Goal: Navigation & Orientation: Find specific page/section

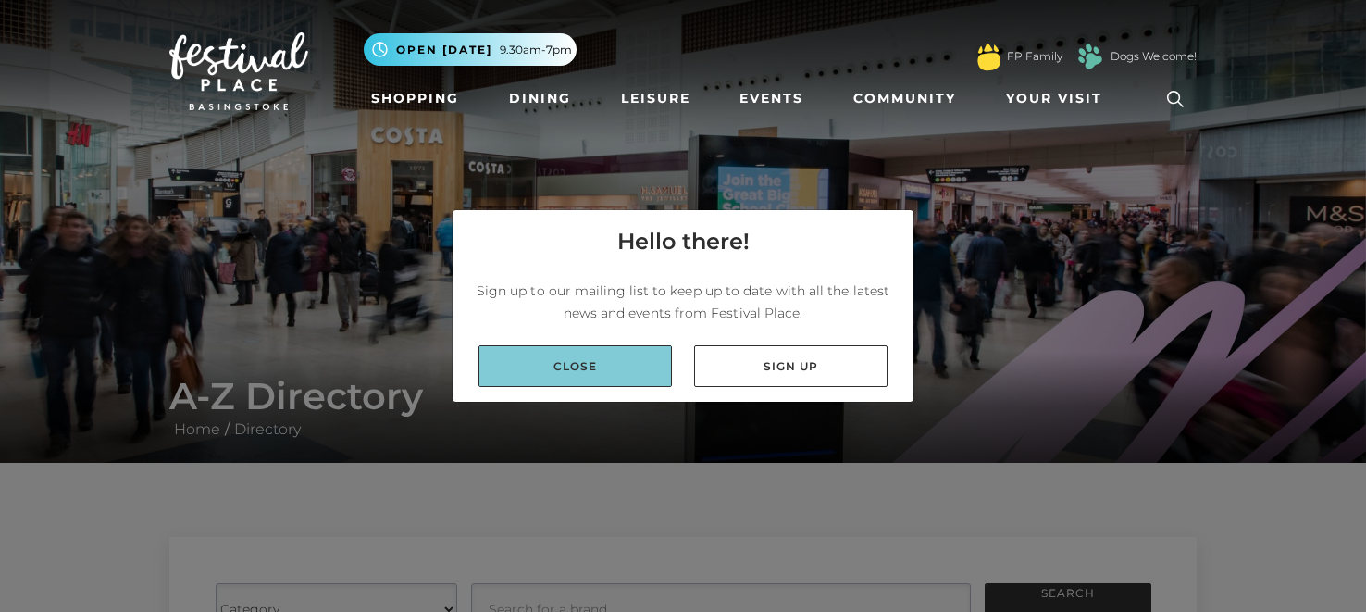
click at [575, 377] on link "Close" at bounding box center [574, 366] width 193 height 42
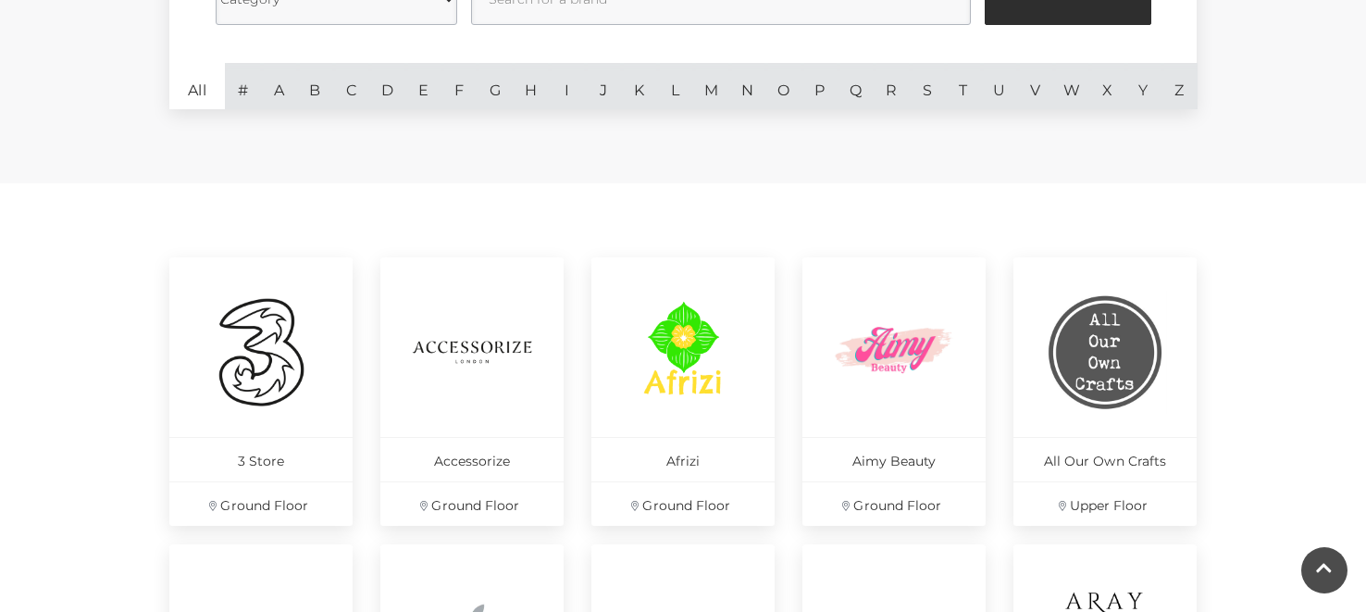
scroll to position [626, 0]
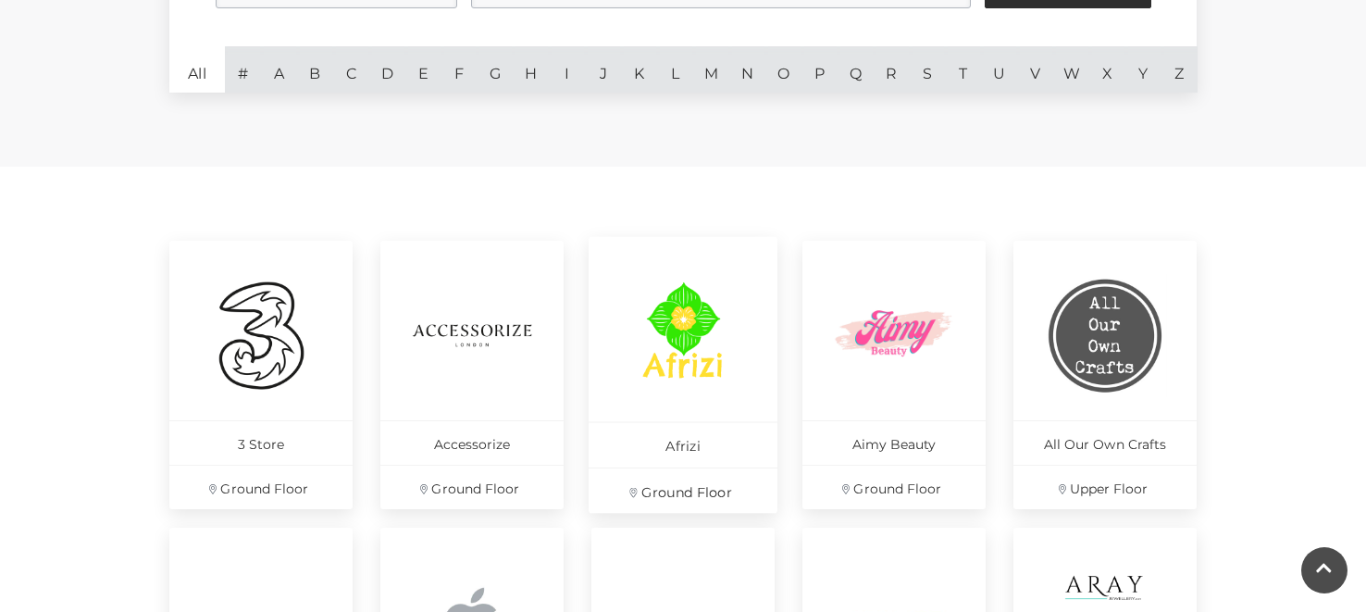
click at [699, 306] on img at bounding box center [683, 334] width 127 height 127
click at [913, 331] on img at bounding box center [894, 334] width 127 height 127
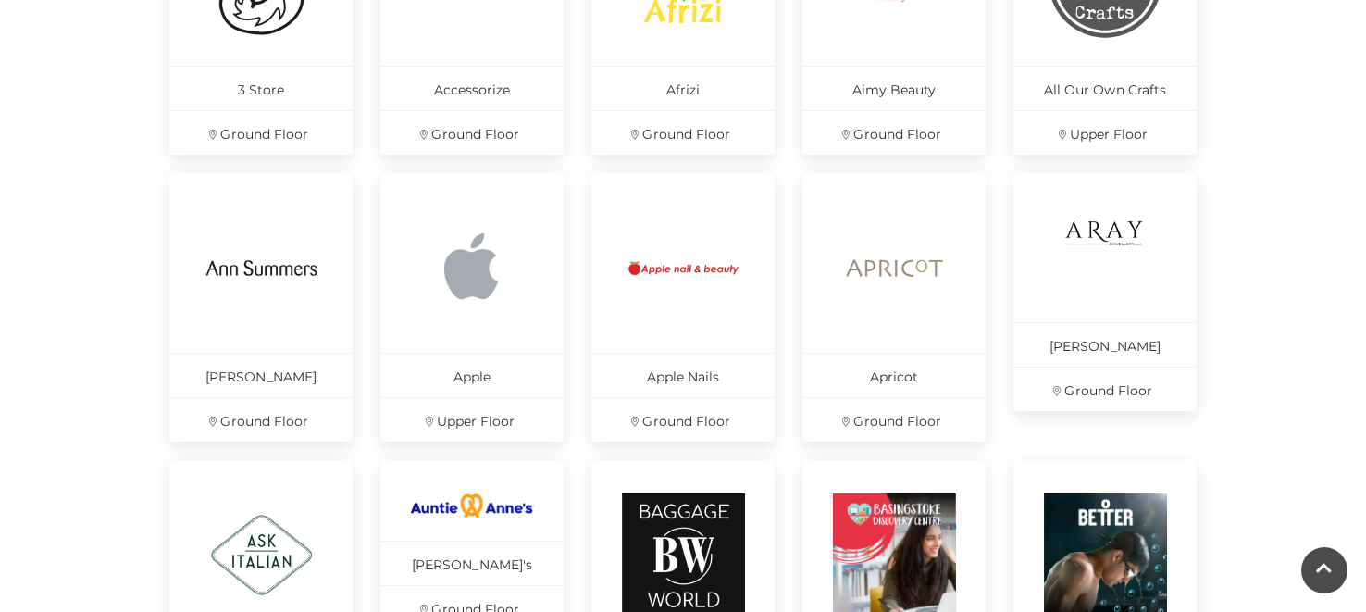
scroll to position [984, 0]
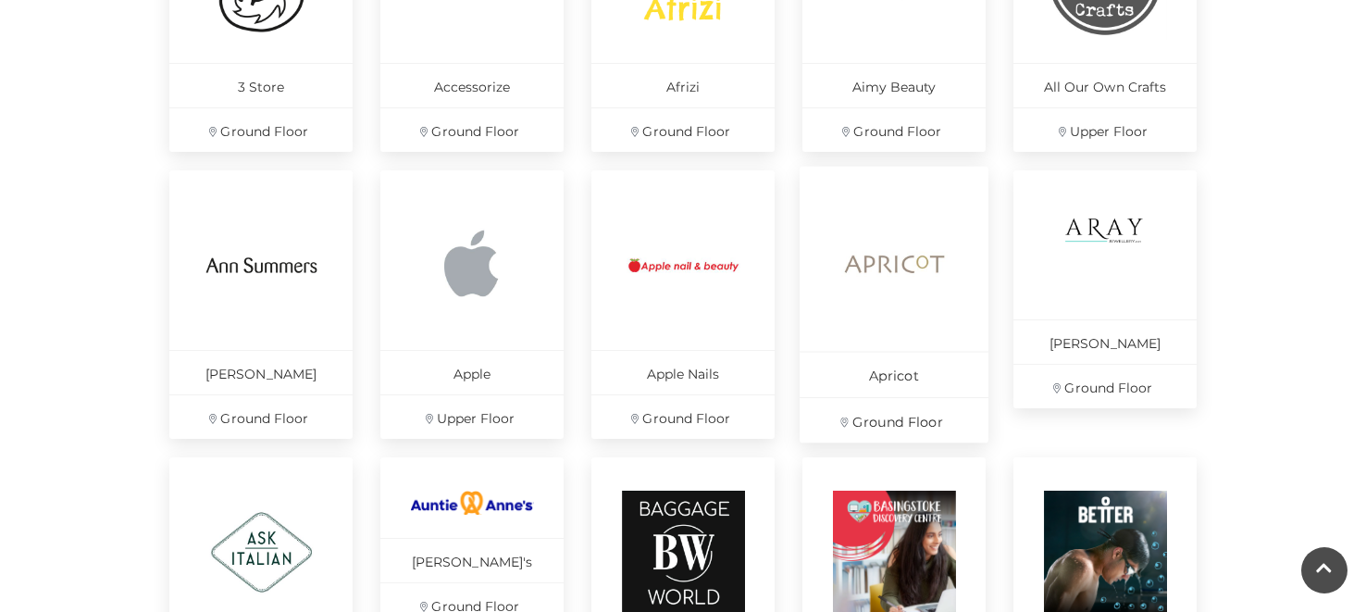
click at [872, 256] on img at bounding box center [894, 264] width 127 height 127
click at [1121, 221] on img at bounding box center [1105, 248] width 127 height 95
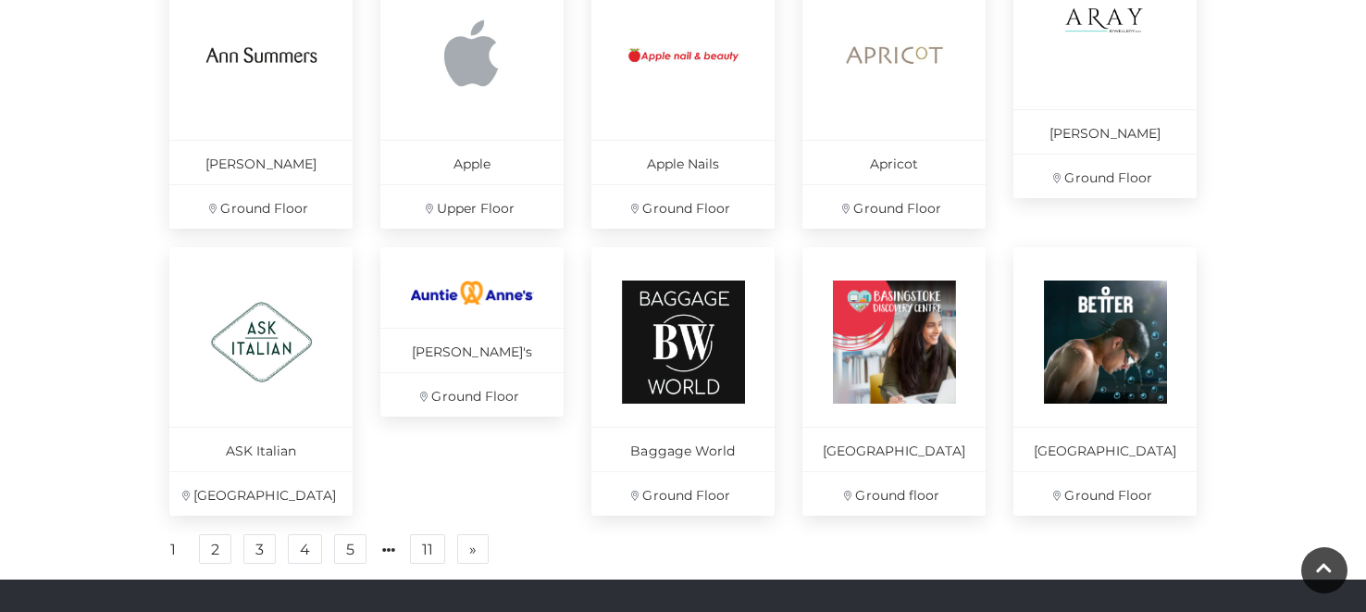
scroll to position [1334, 0]
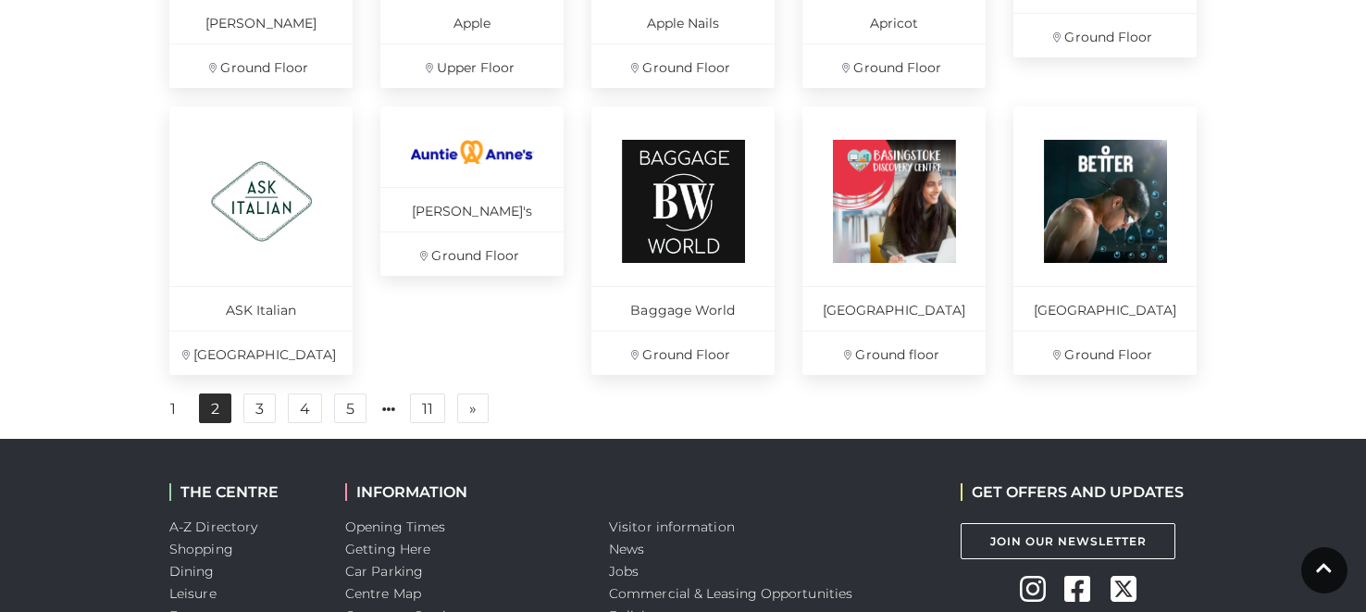
click at [217, 422] on link "2" at bounding box center [215, 408] width 32 height 30
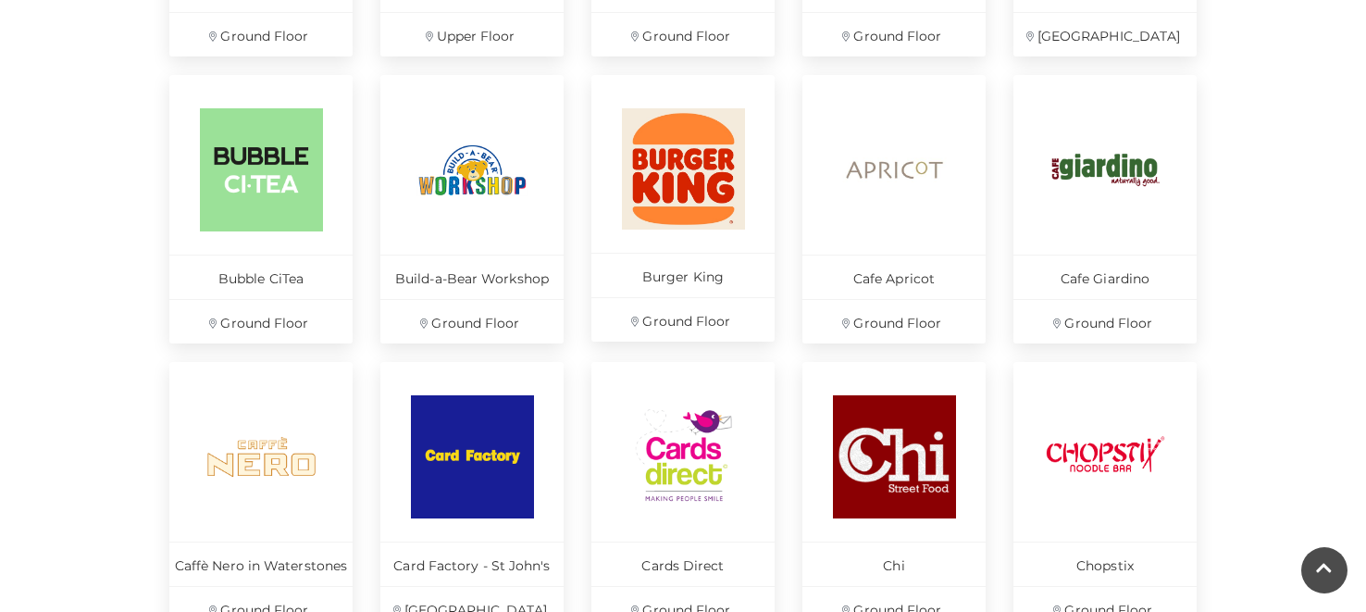
scroll to position [1237, 0]
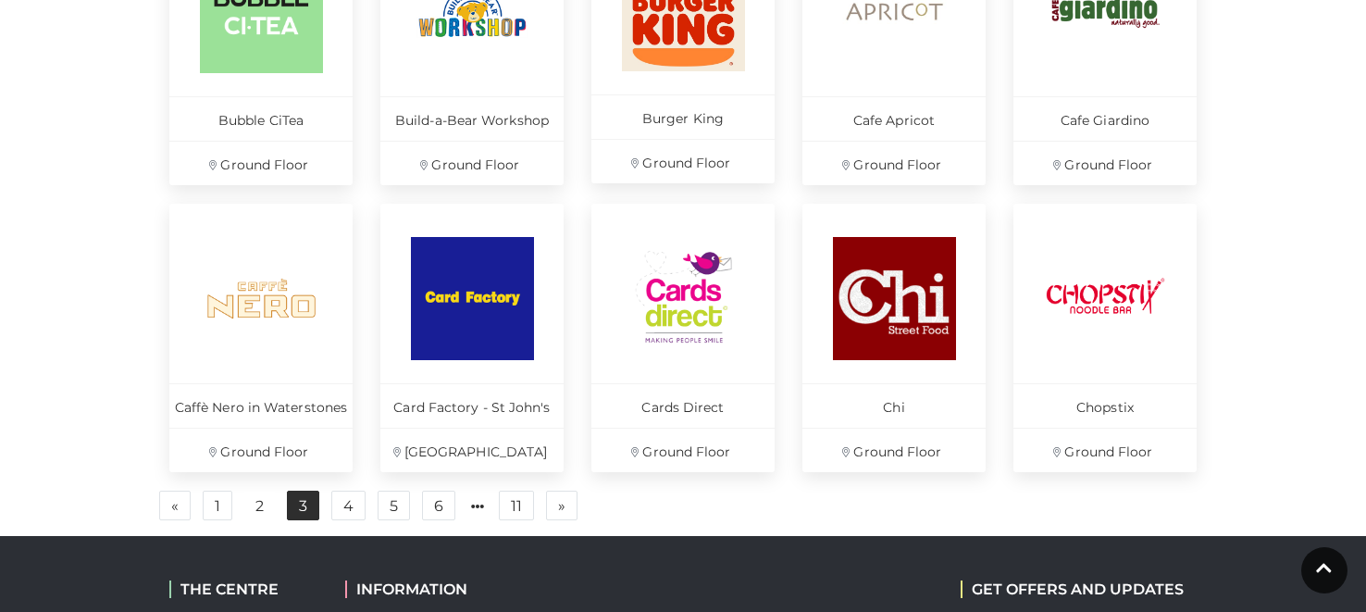
click at [305, 504] on link "3" at bounding box center [303, 505] width 32 height 30
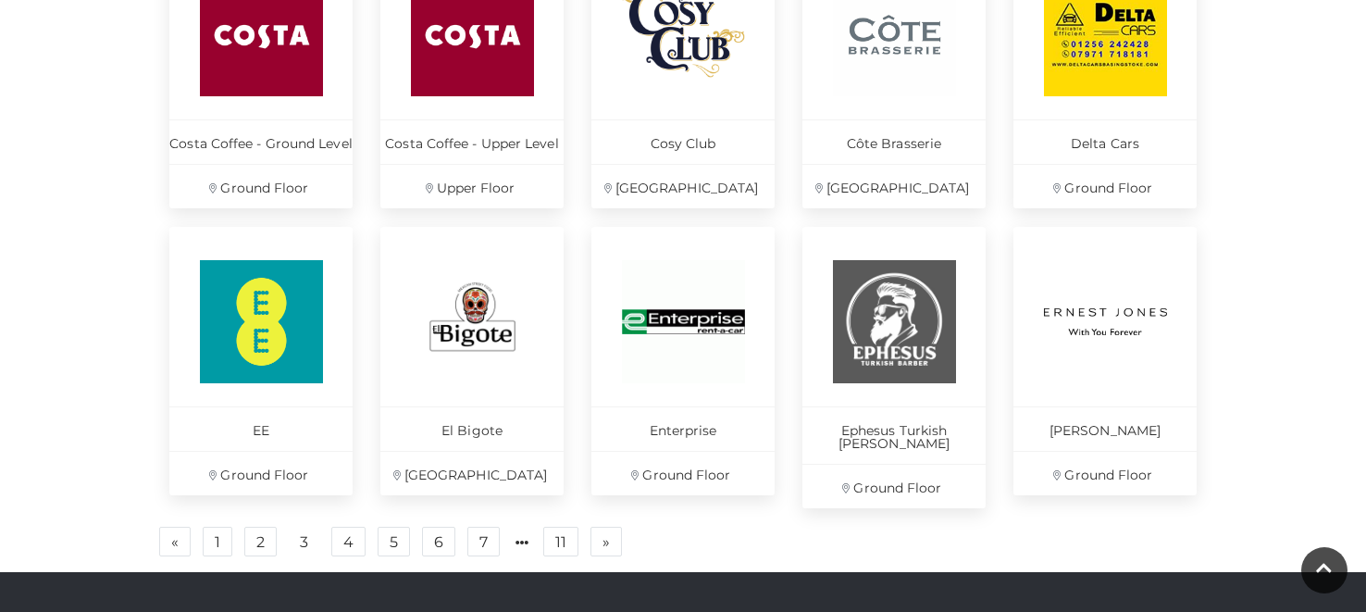
scroll to position [1216, 0]
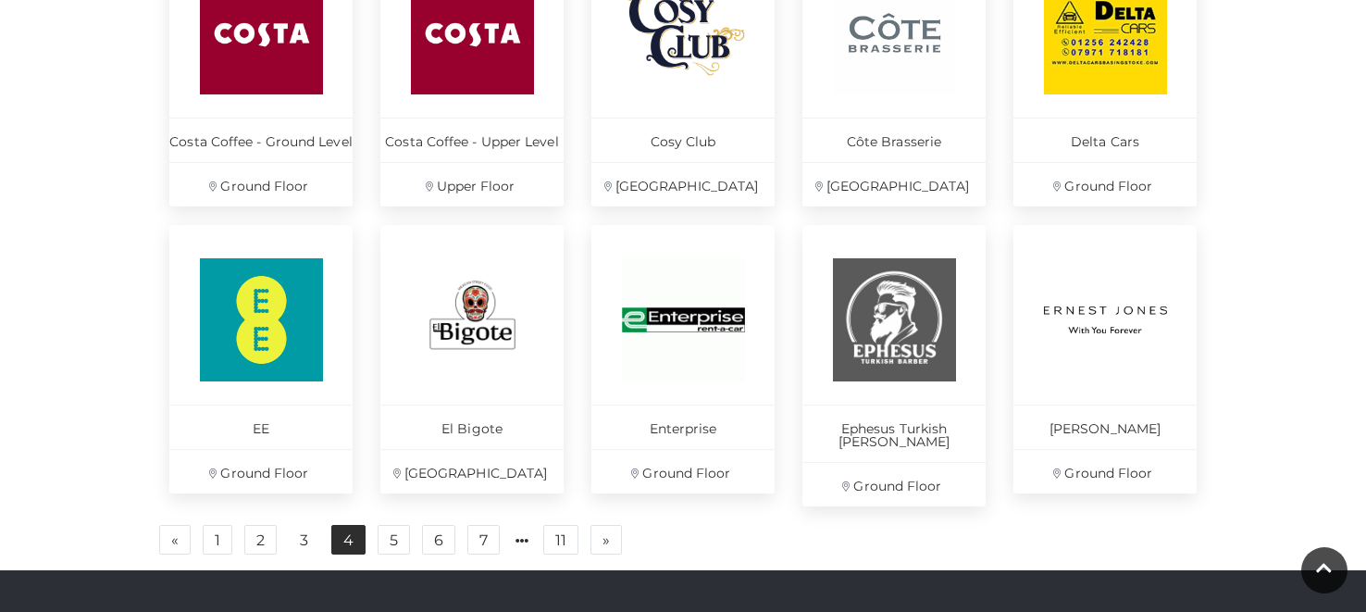
click at [348, 525] on link "4" at bounding box center [348, 540] width 34 height 30
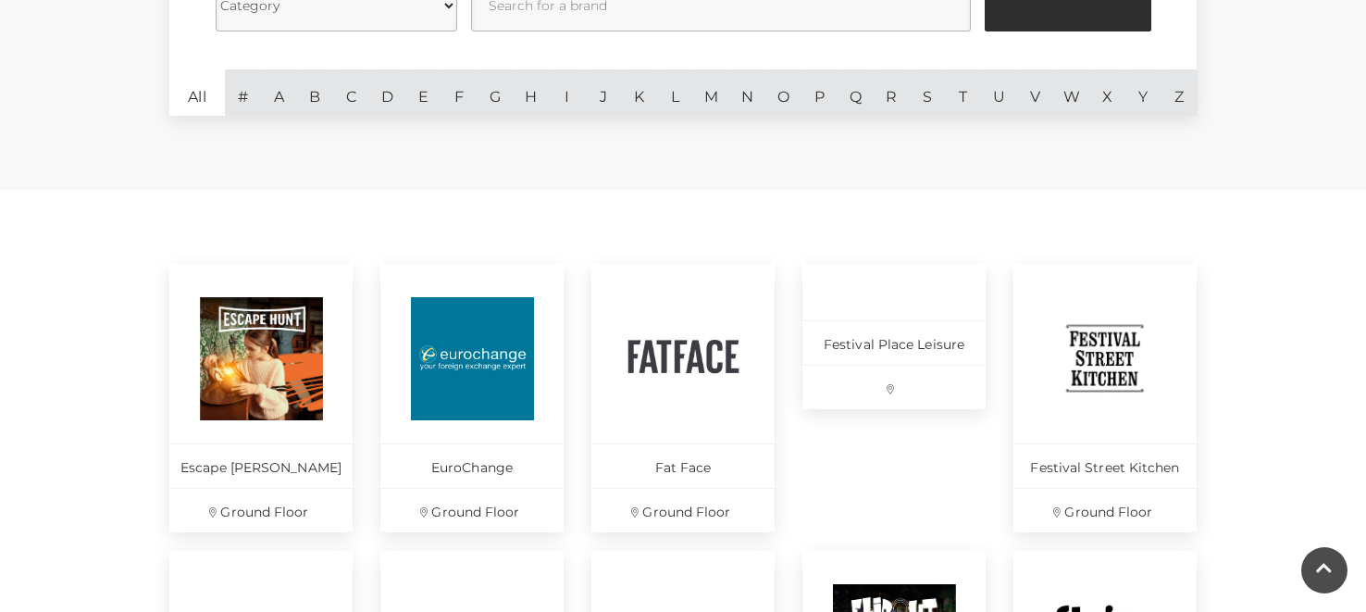
scroll to position [605, 0]
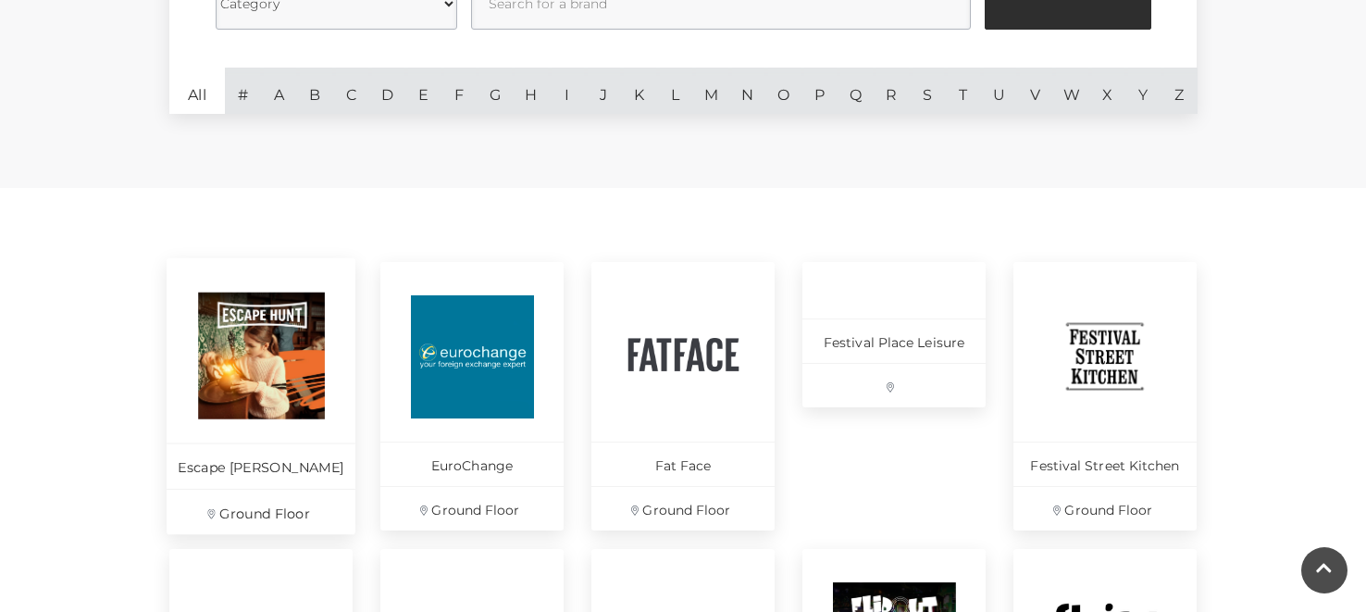
click at [269, 381] on img at bounding box center [261, 355] width 127 height 127
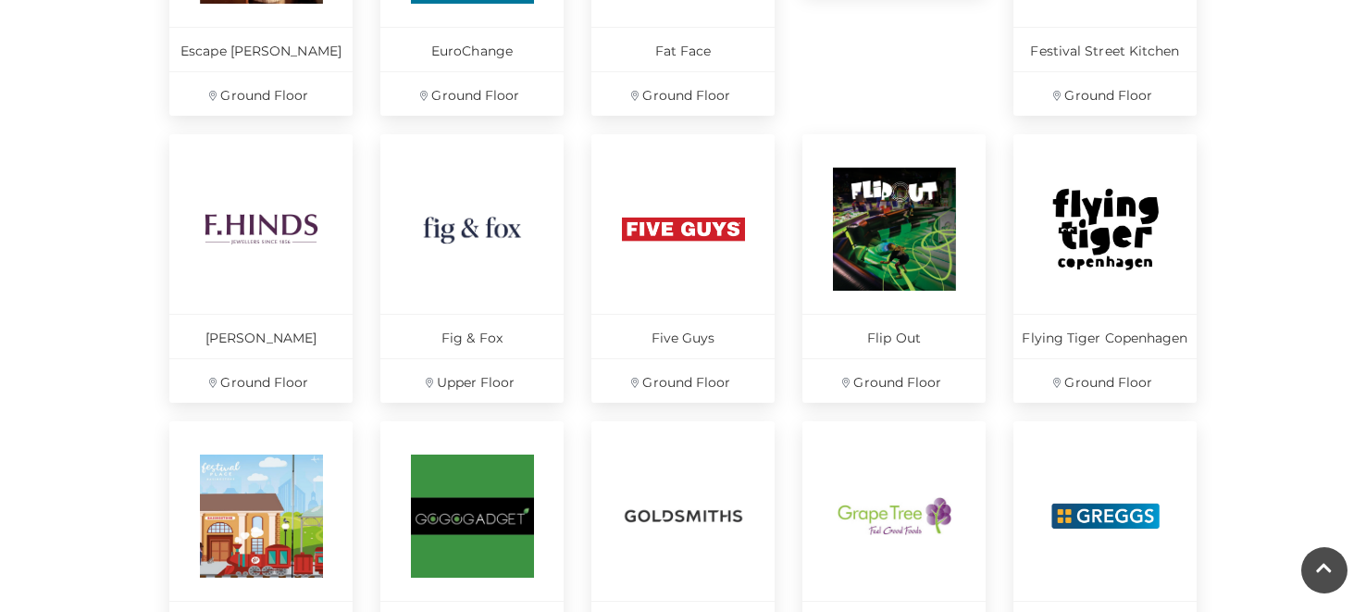
scroll to position [1023, 0]
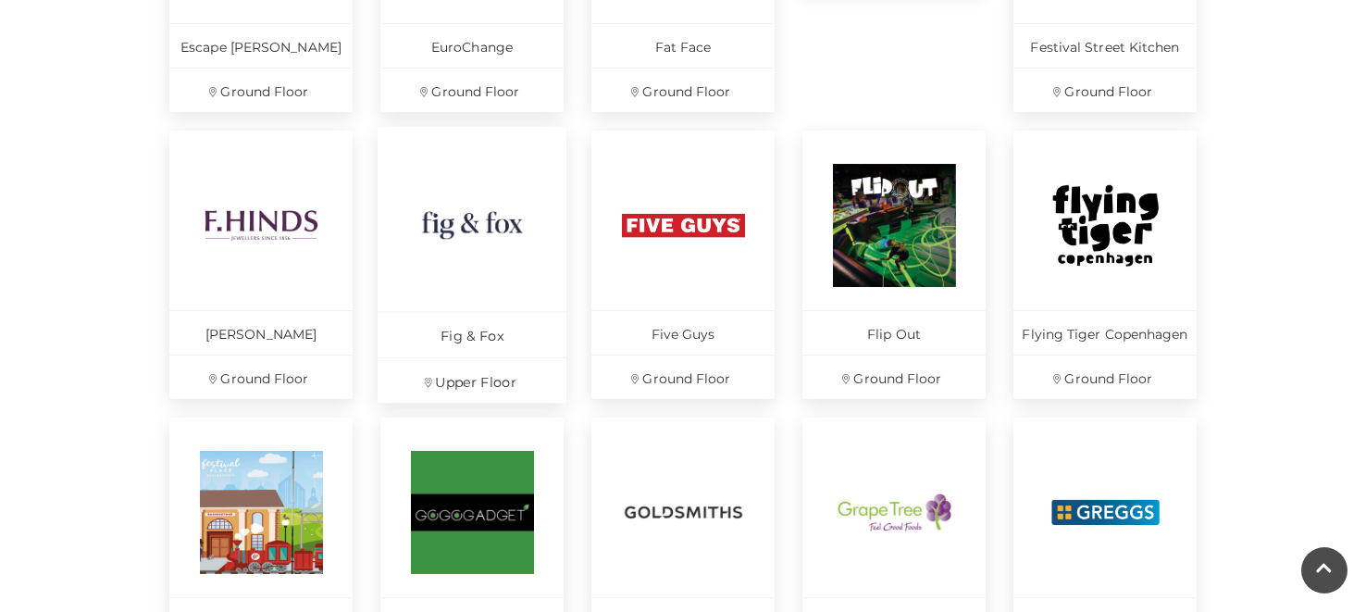
click at [516, 230] on img at bounding box center [472, 224] width 127 height 127
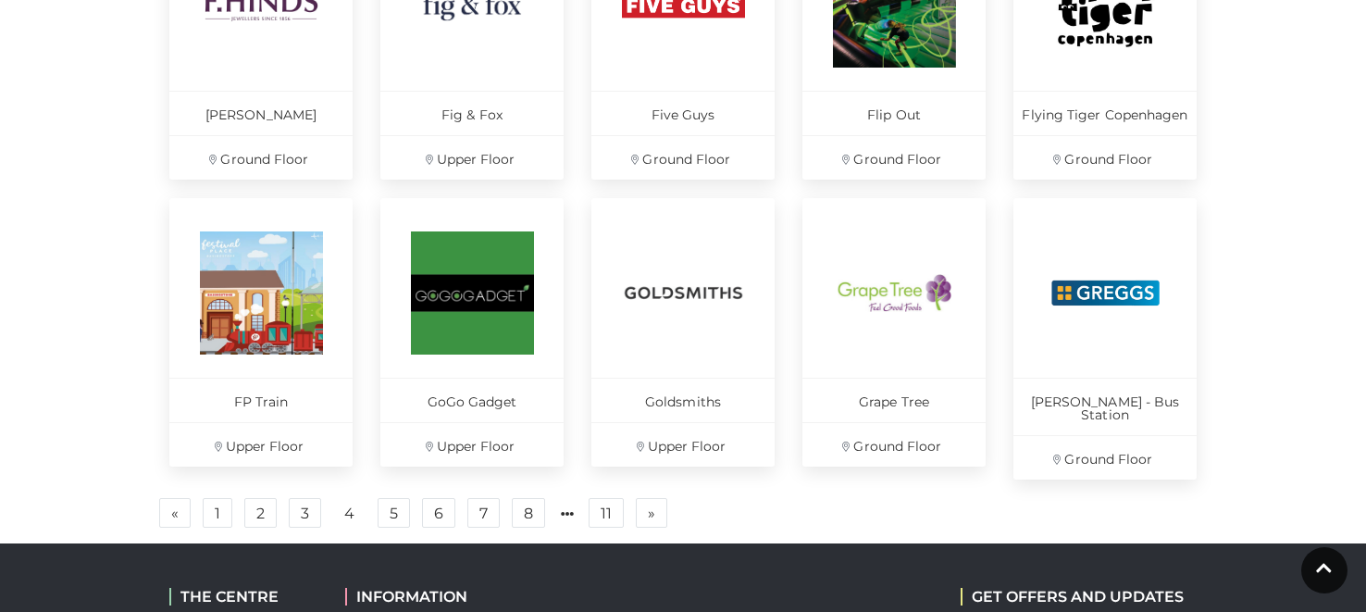
scroll to position [1281, 0]
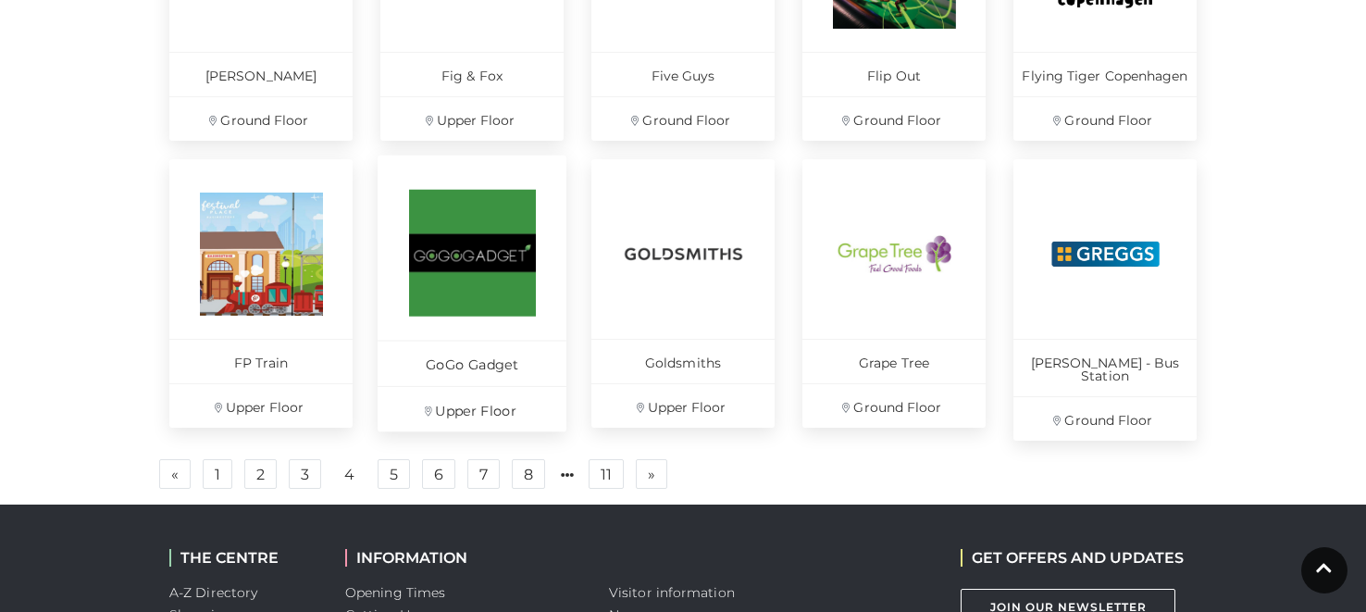
click at [463, 271] on img at bounding box center [472, 253] width 127 height 127
click at [386, 459] on link "5" at bounding box center [393, 474] width 32 height 30
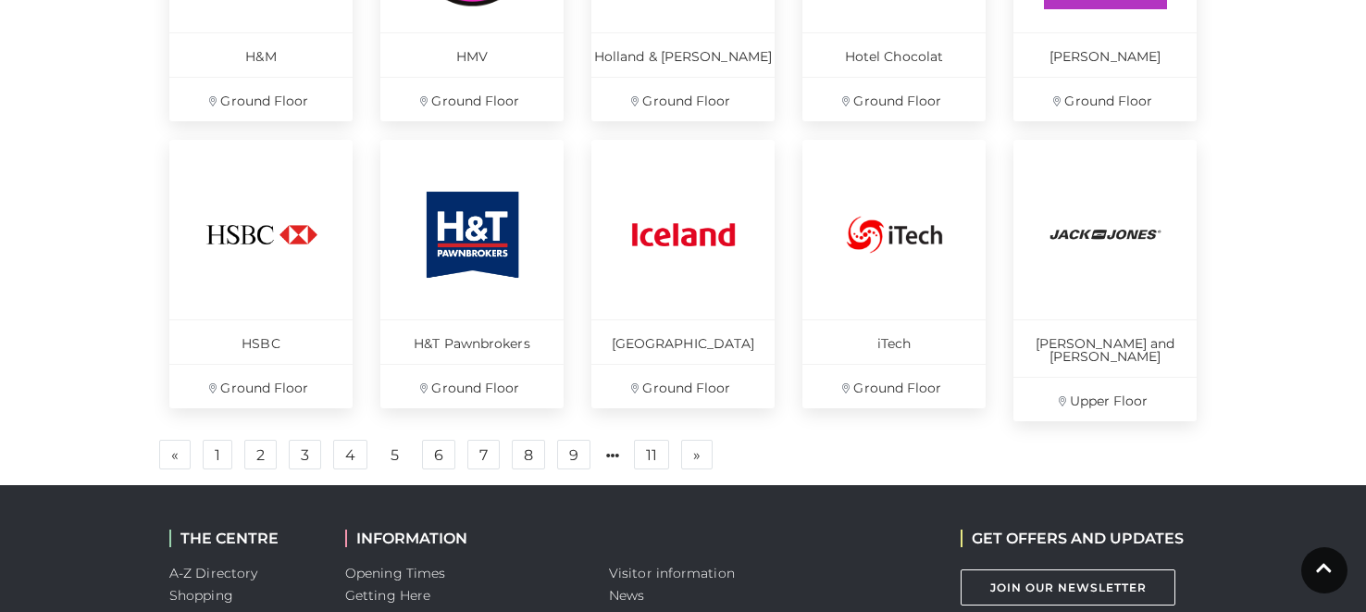
scroll to position [1302, 0]
click at [443, 445] on link "6" at bounding box center [438, 454] width 33 height 30
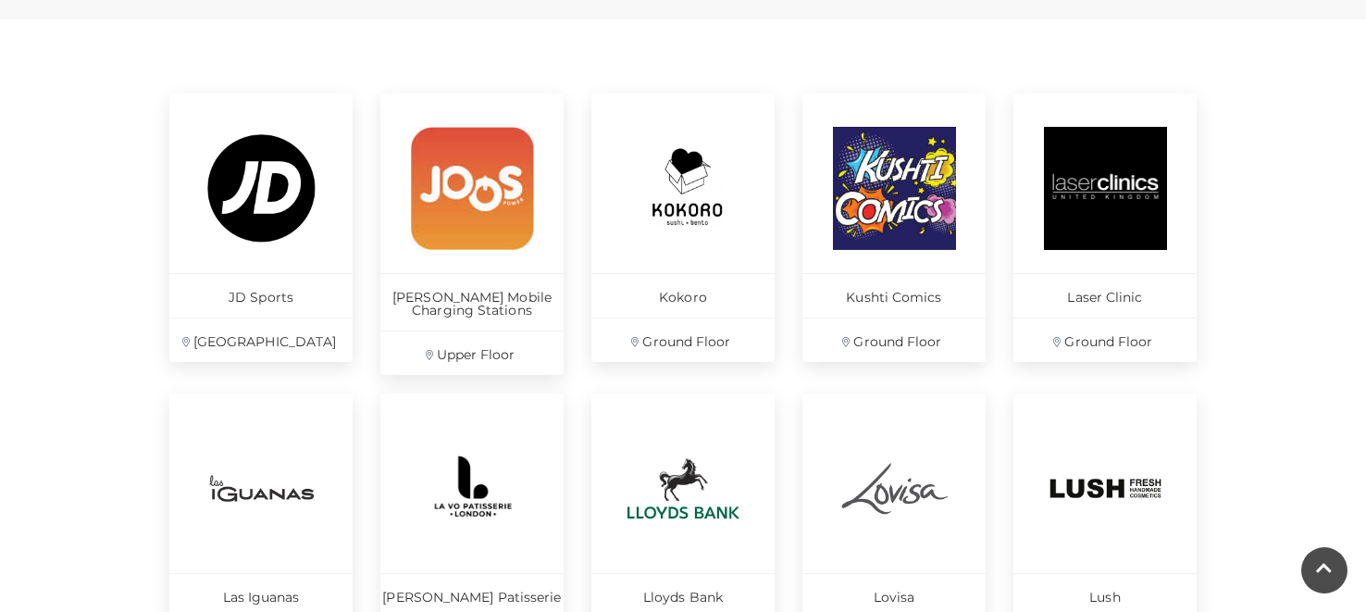
scroll to position [803, 0]
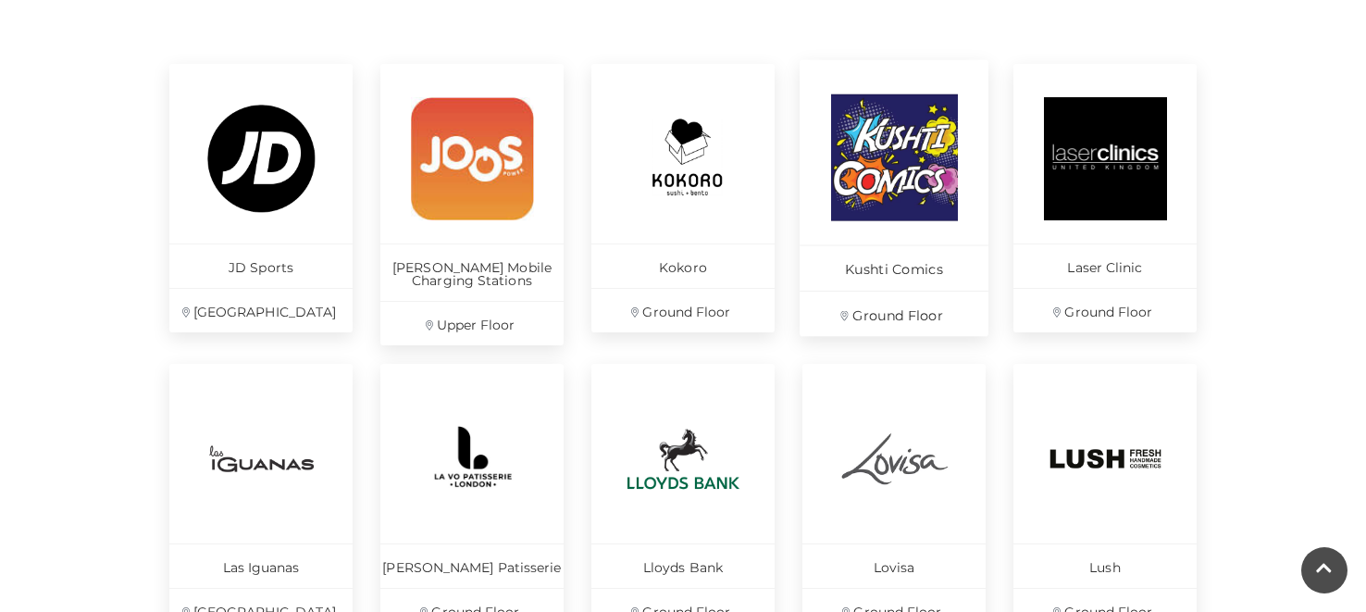
click at [877, 166] on img at bounding box center [894, 157] width 127 height 127
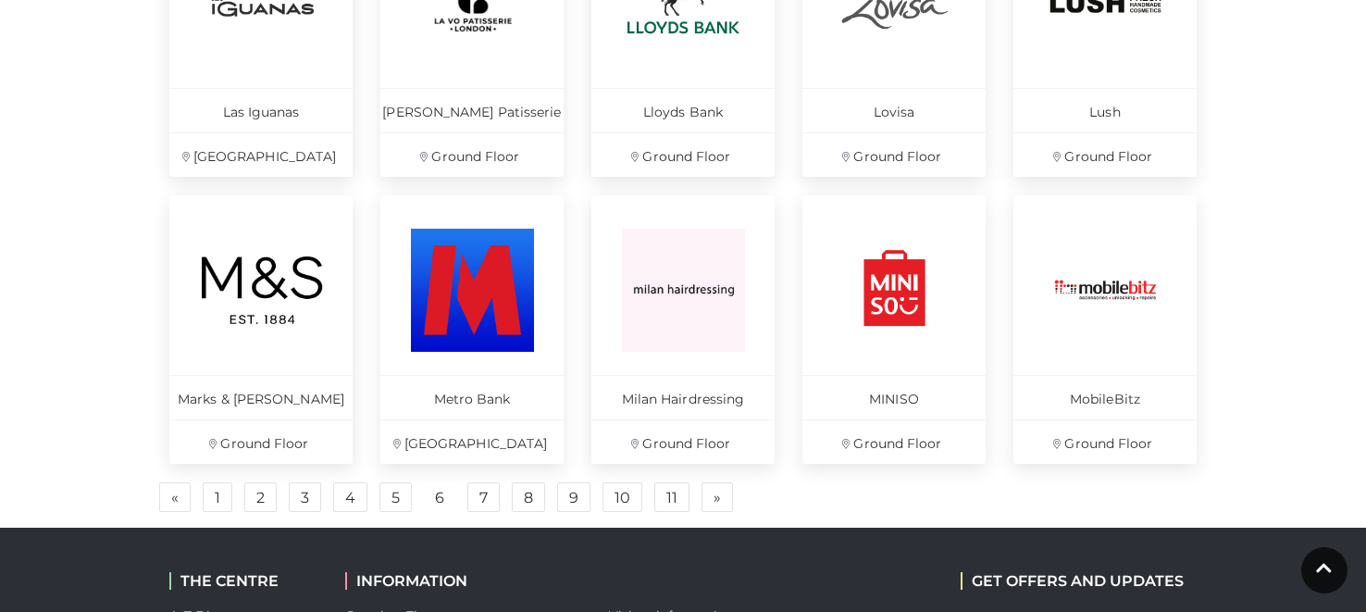
scroll to position [1316, 0]
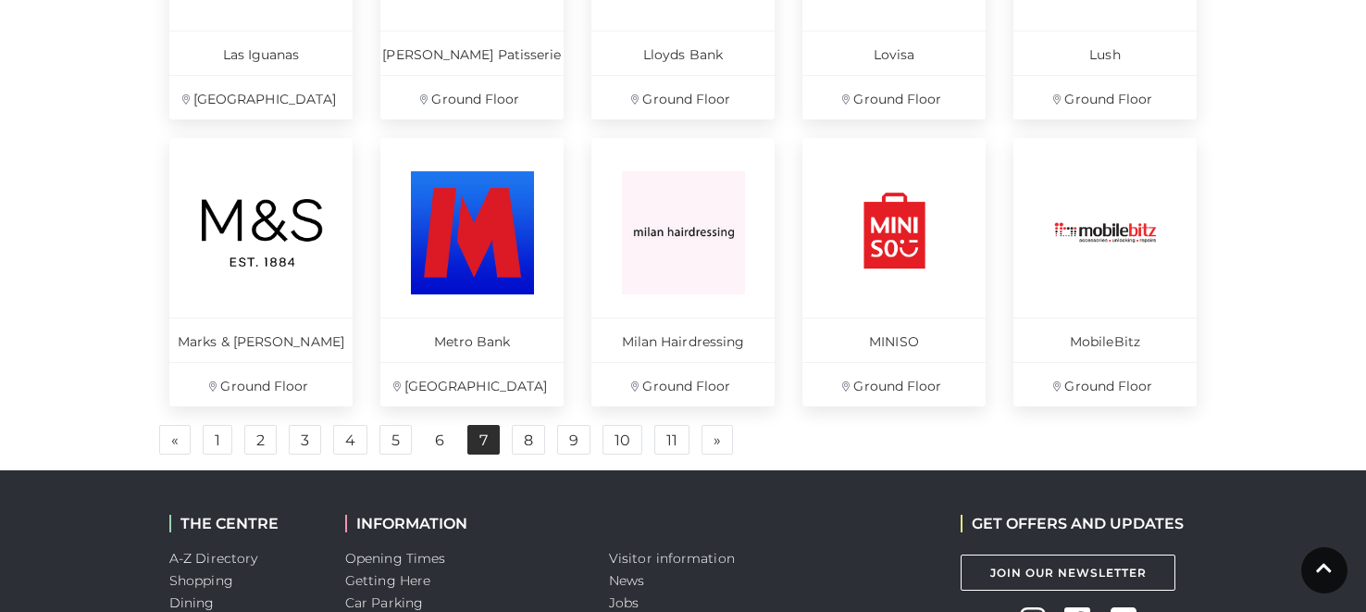
click at [491, 439] on link "7" at bounding box center [483, 440] width 32 height 30
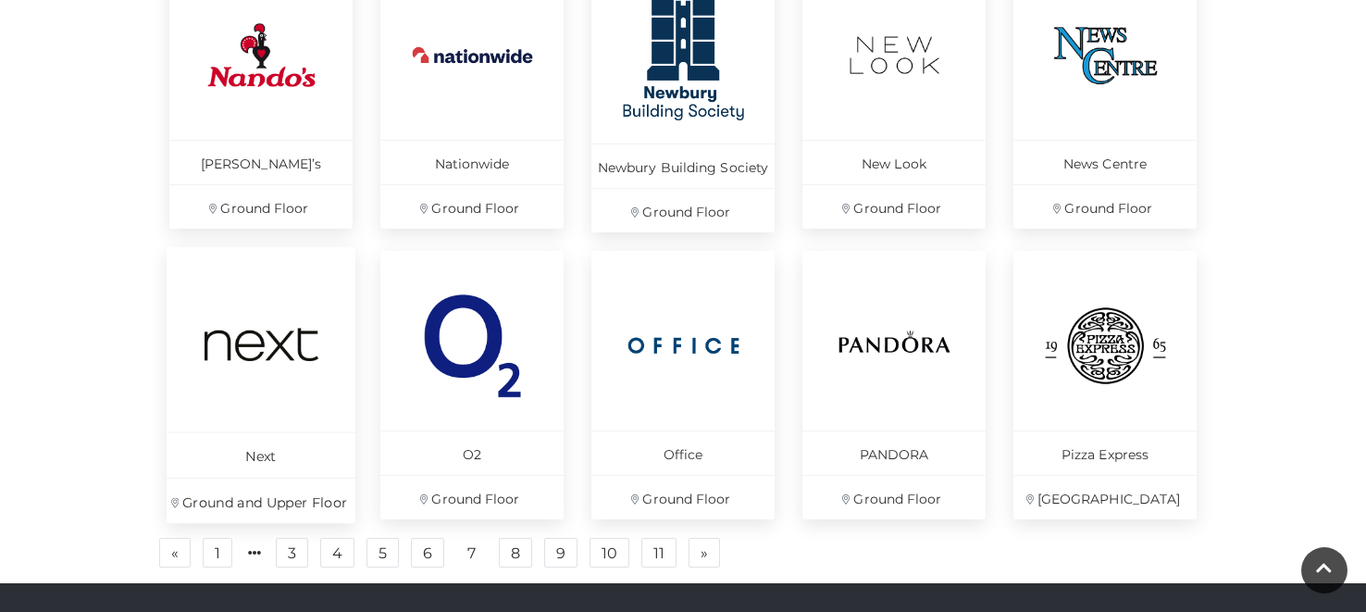
scroll to position [1218, 0]
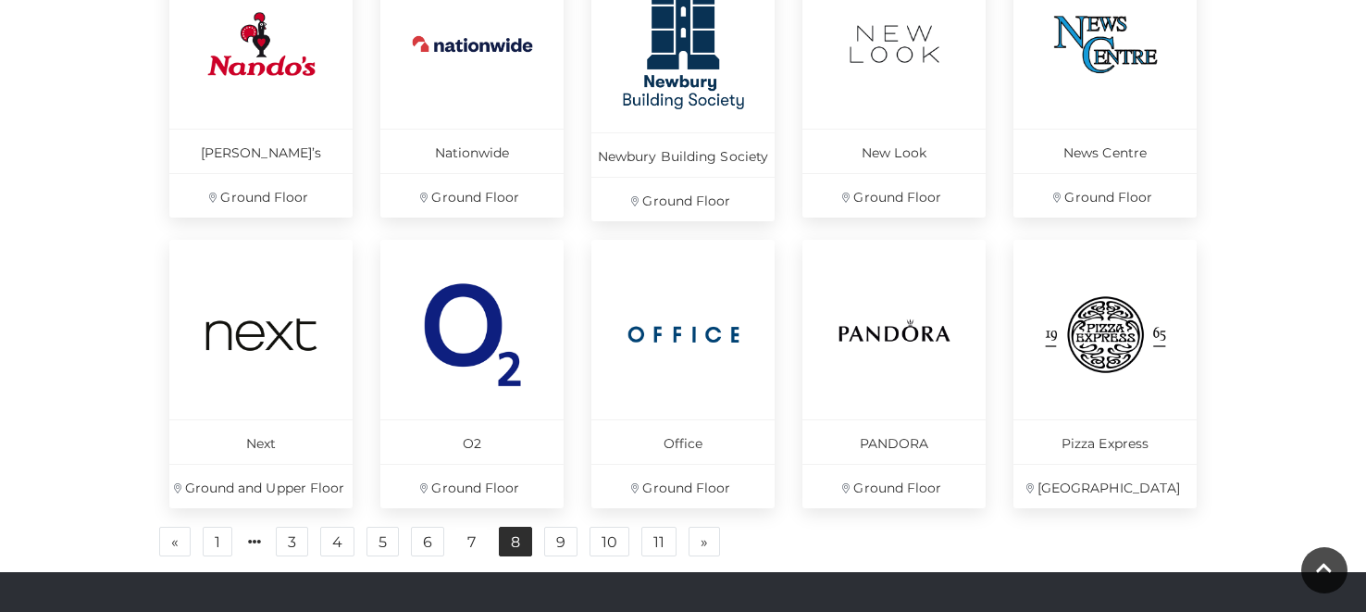
click at [508, 536] on link "8" at bounding box center [515, 541] width 33 height 30
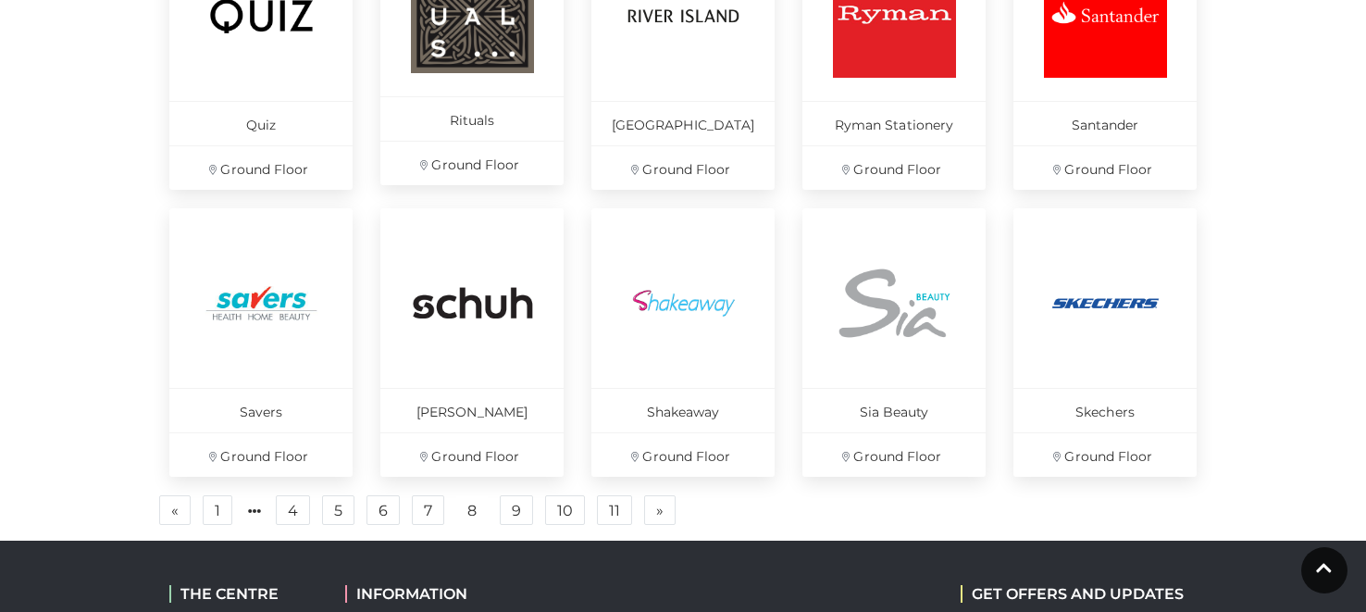
scroll to position [1241, 0]
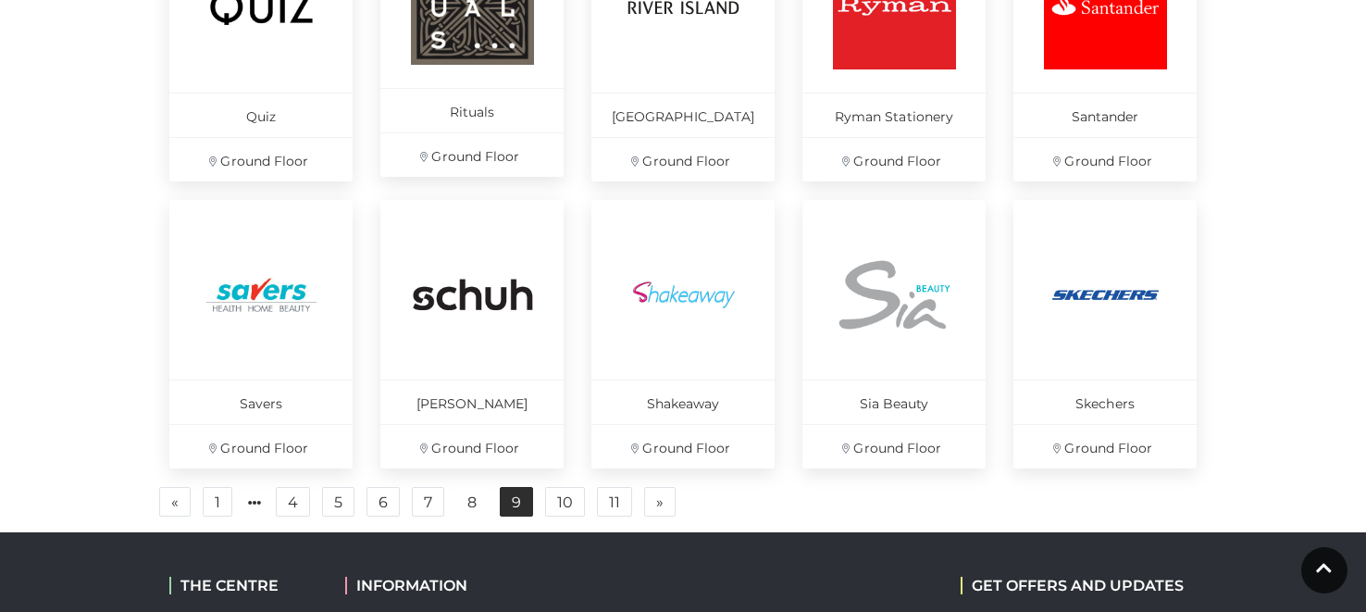
click at [513, 498] on link "9" at bounding box center [516, 502] width 33 height 30
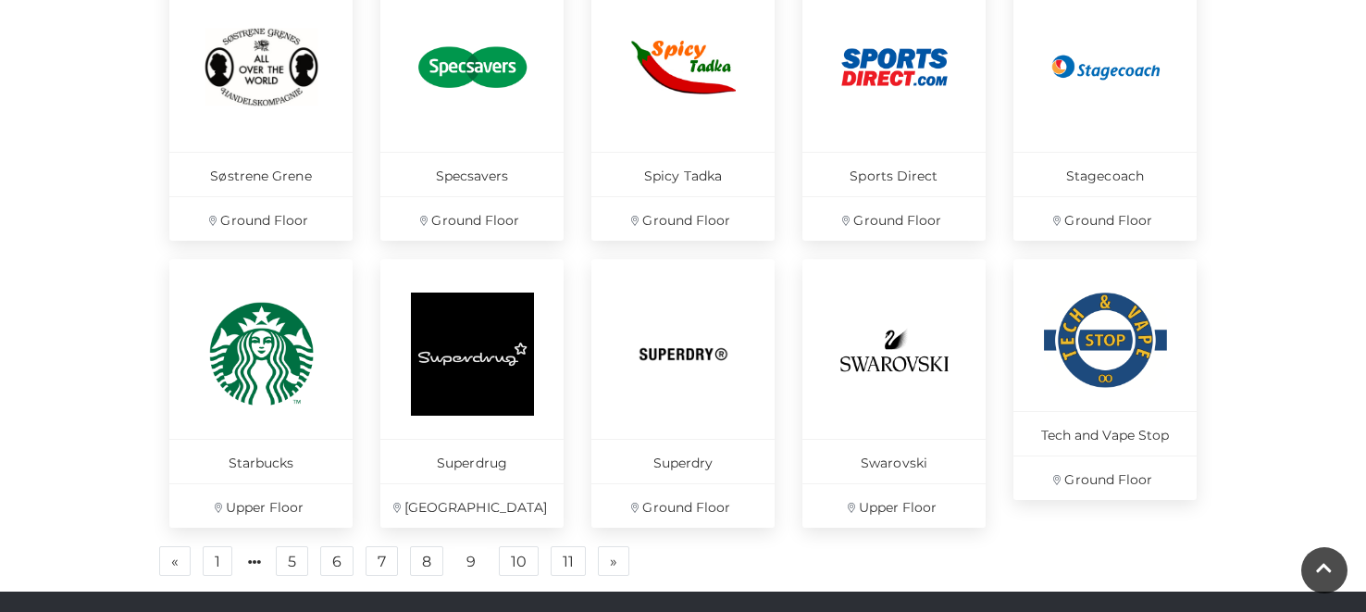
scroll to position [1248, 0]
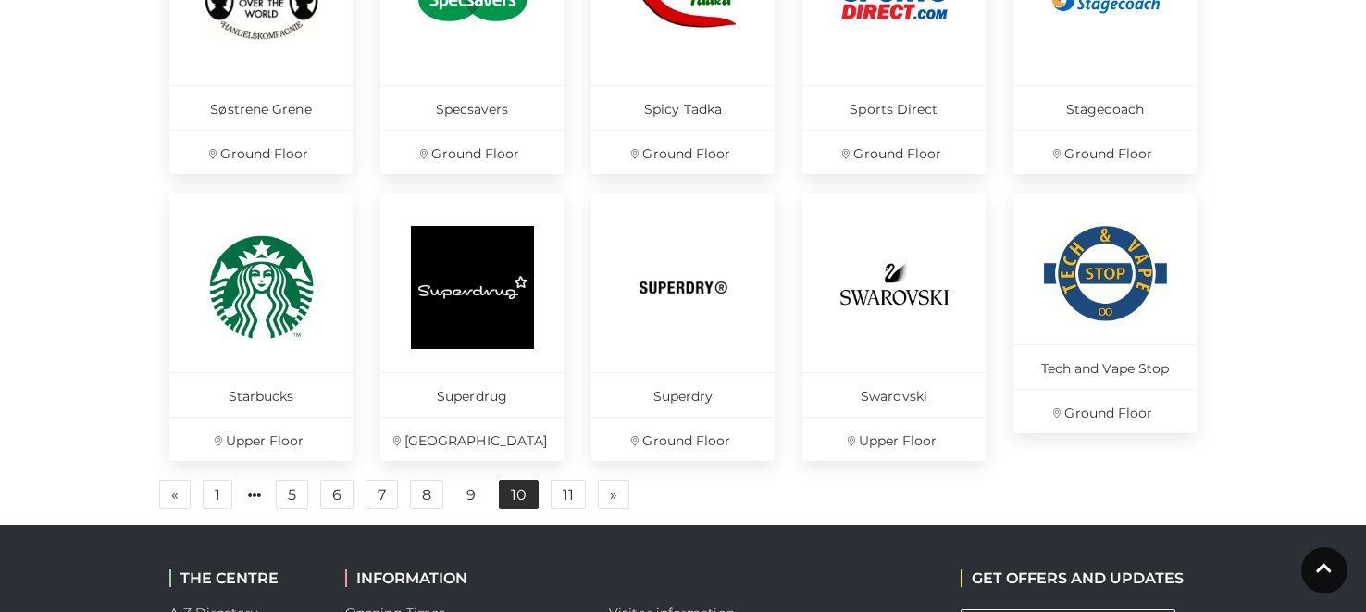
click at [517, 492] on link "10" at bounding box center [519, 494] width 40 height 30
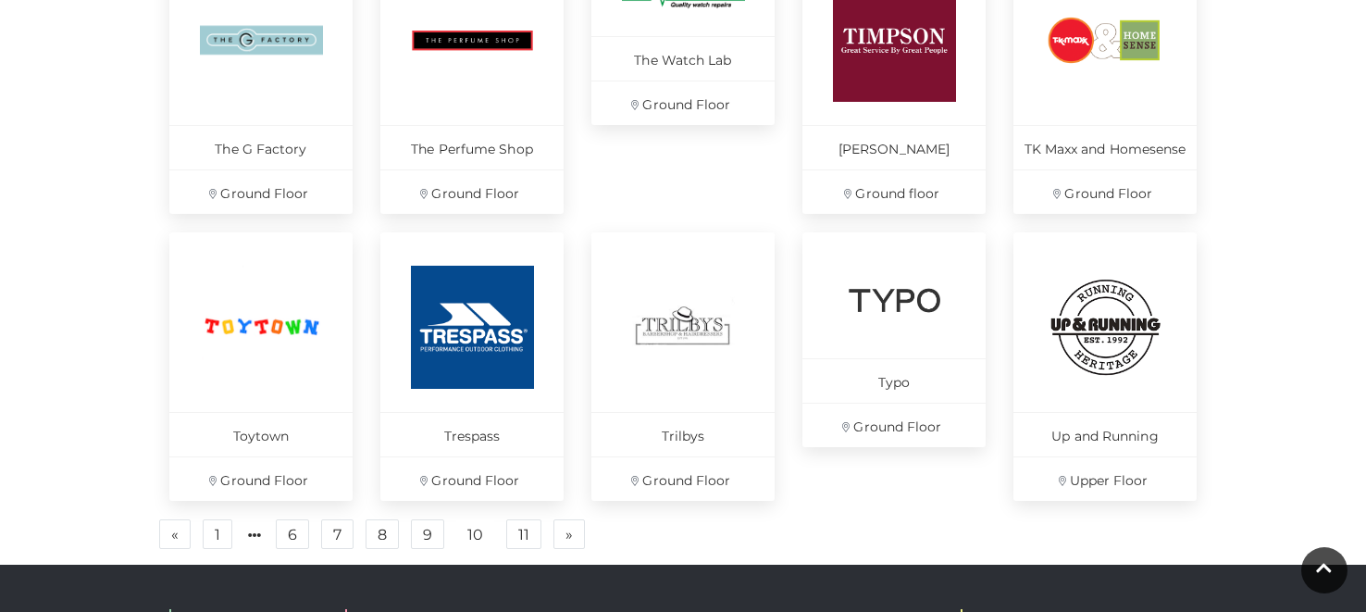
scroll to position [1224, 0]
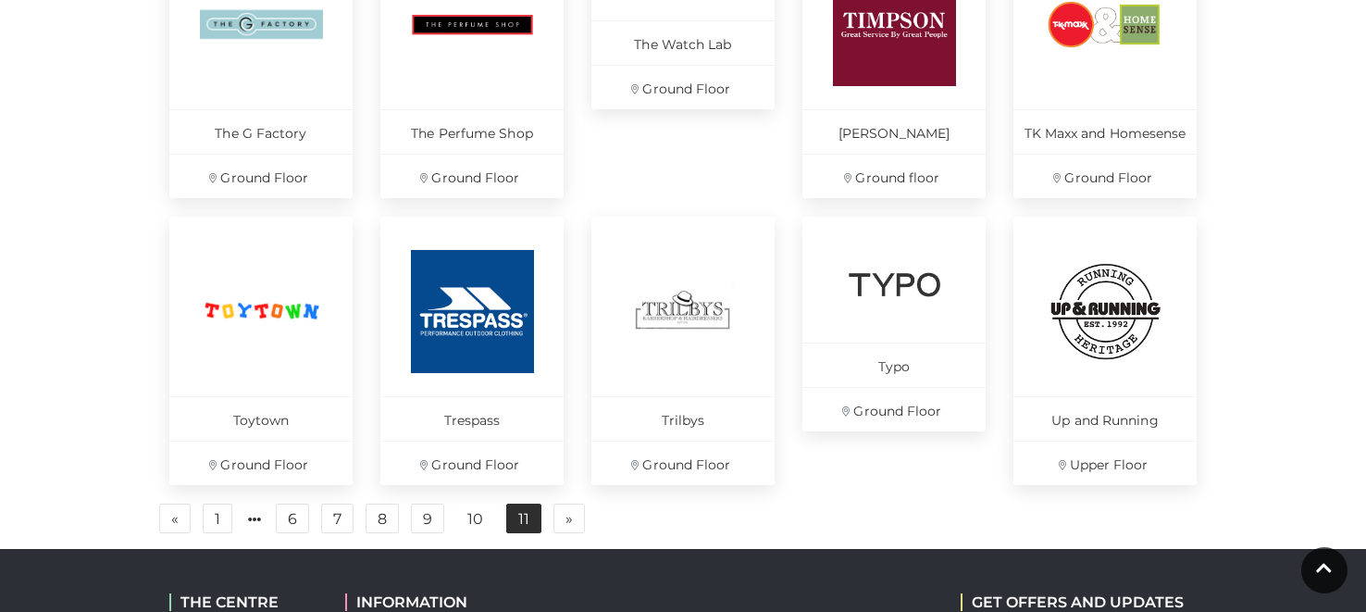
click at [520, 523] on link "11" at bounding box center [523, 518] width 35 height 30
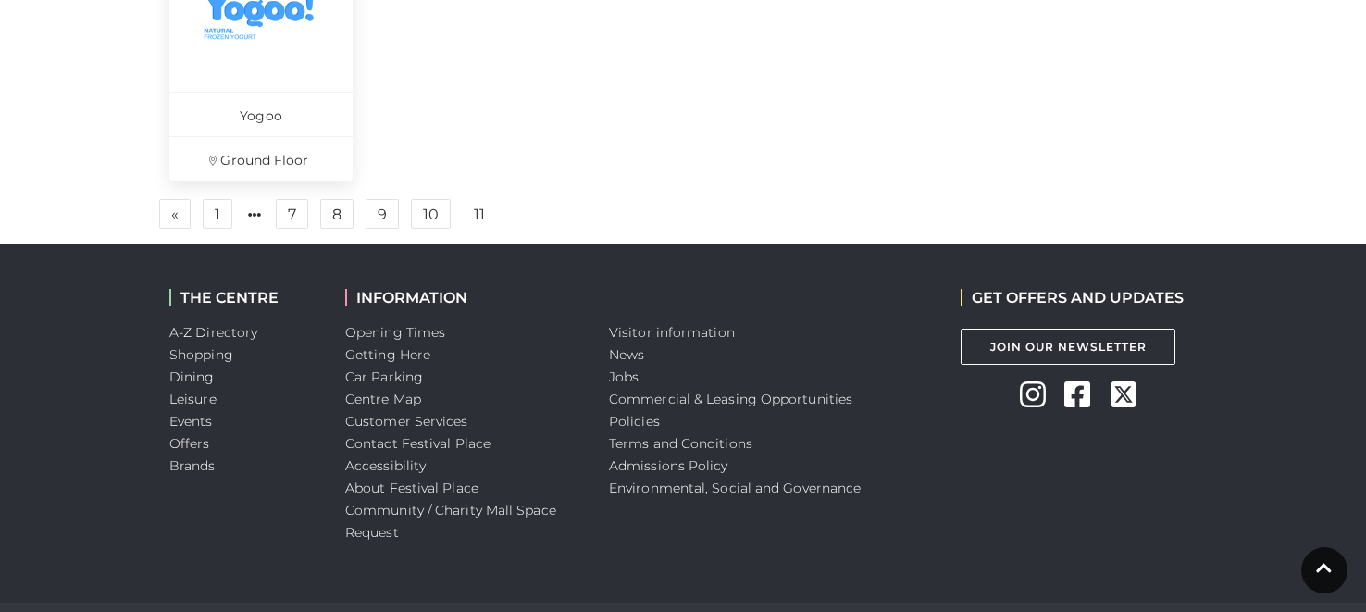
scroll to position [1329, 0]
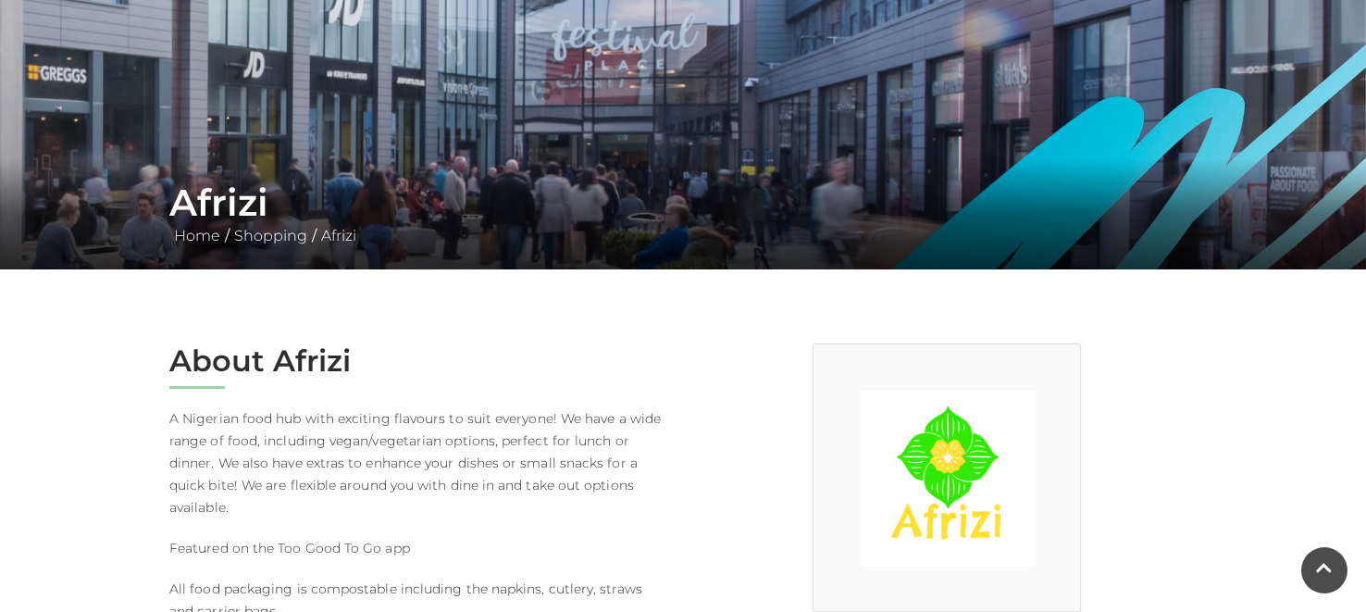
scroll to position [271, 0]
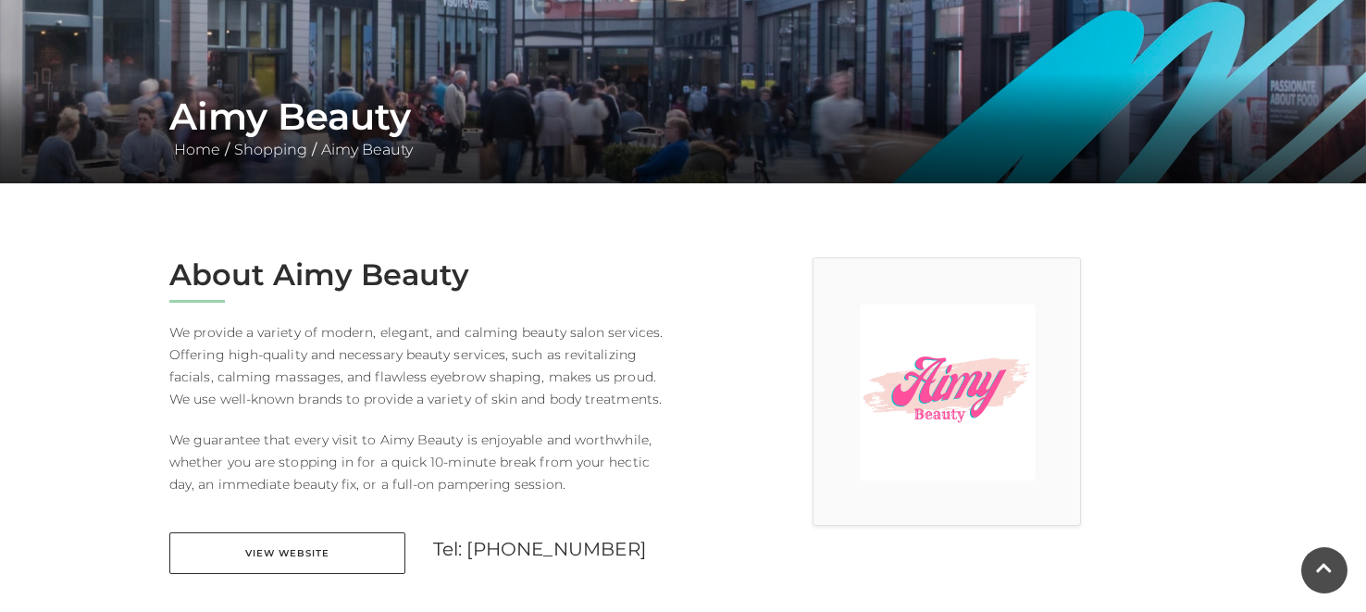
scroll to position [360, 0]
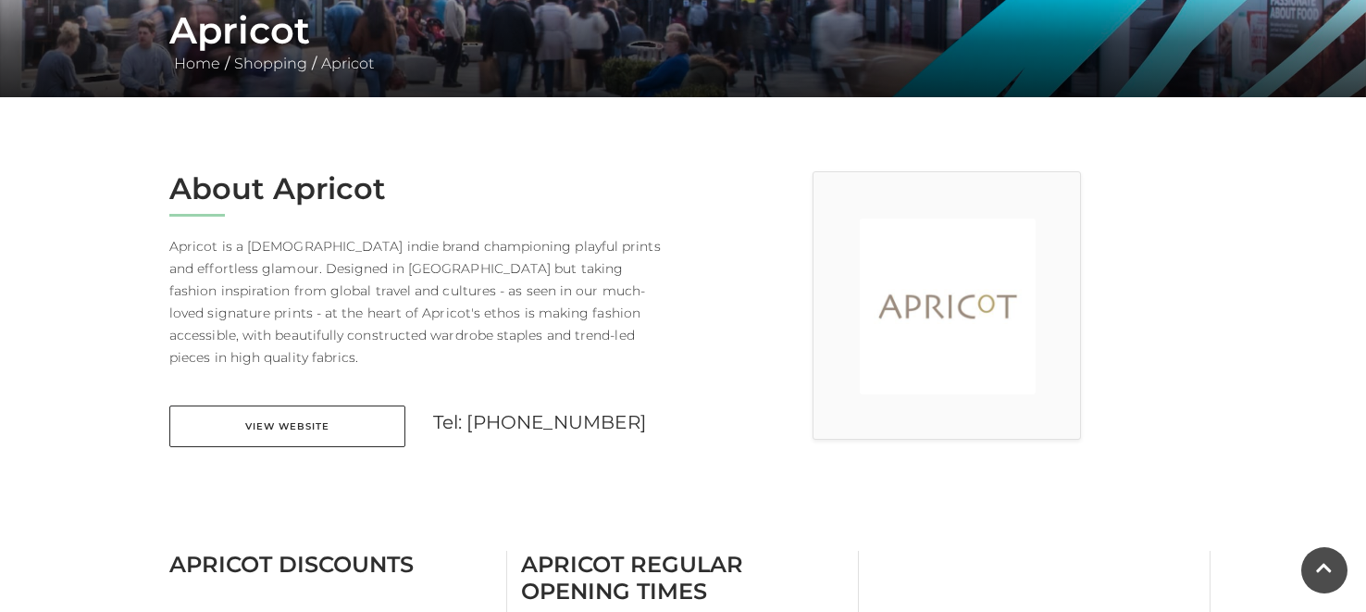
scroll to position [377, 0]
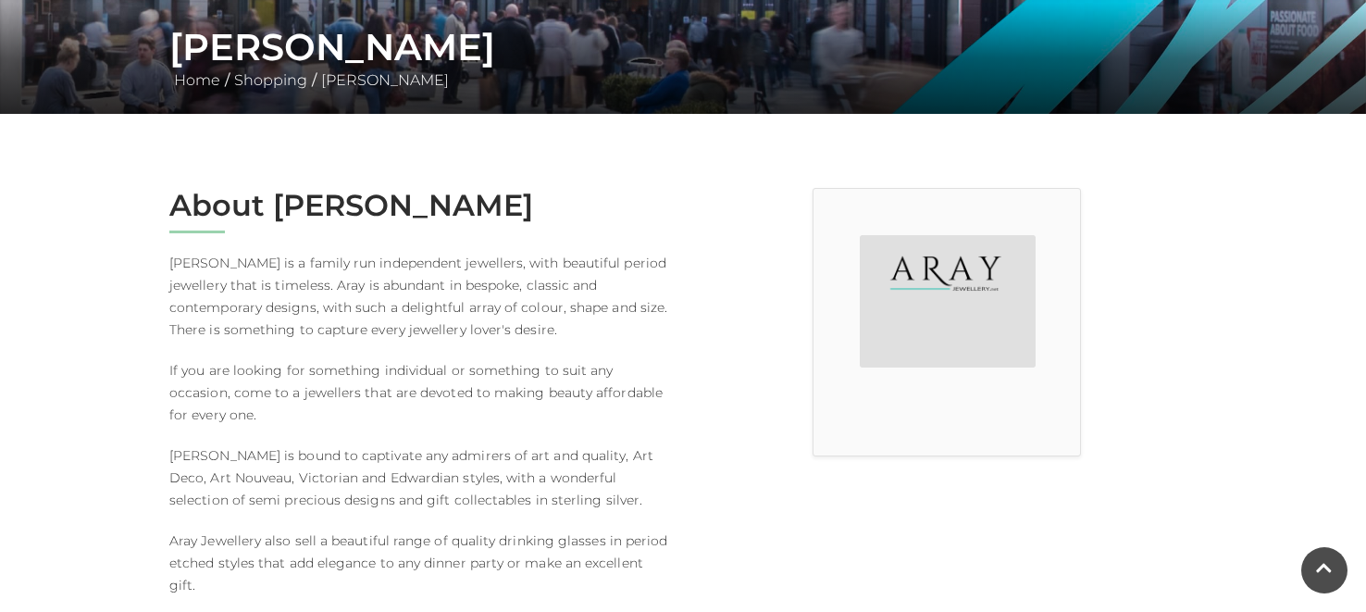
scroll to position [340, 0]
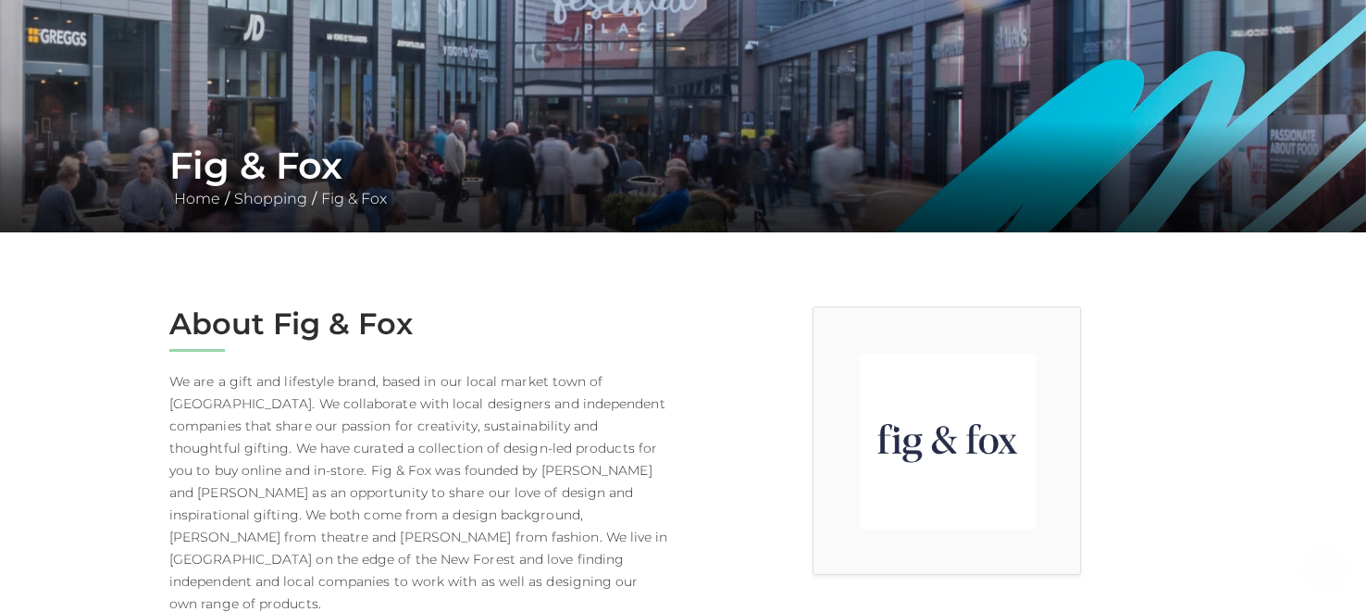
scroll to position [232, 0]
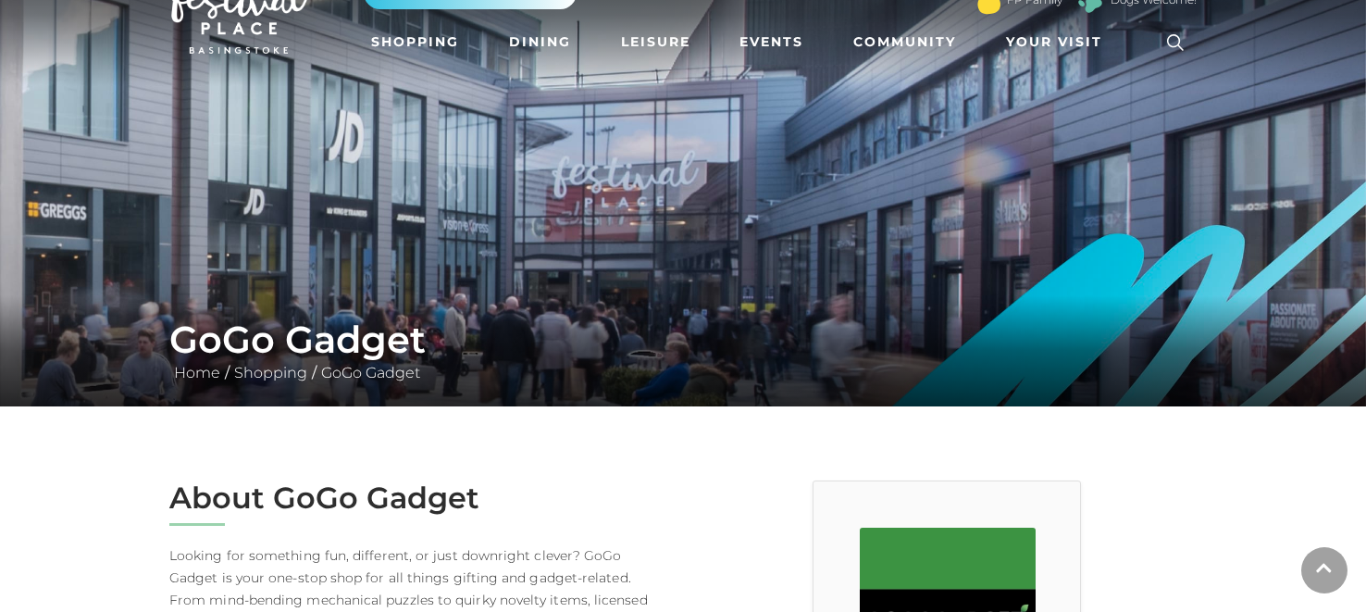
scroll to position [221, 0]
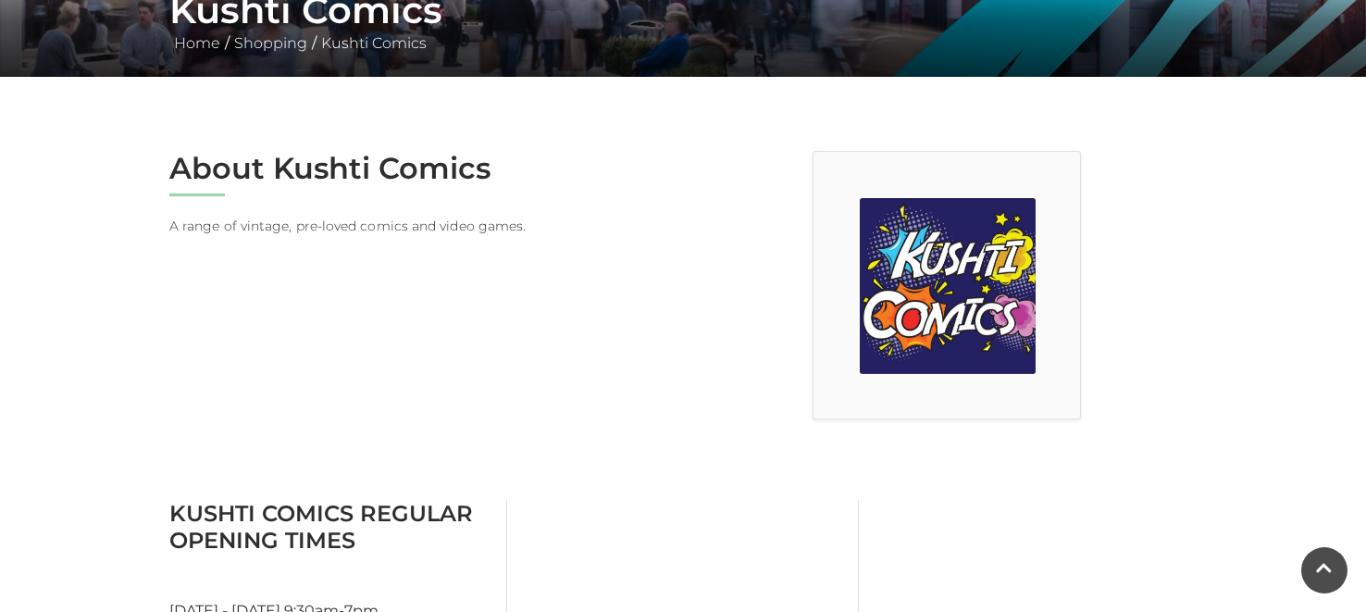
scroll to position [374, 0]
